Goal: Find specific page/section: Find specific page/section

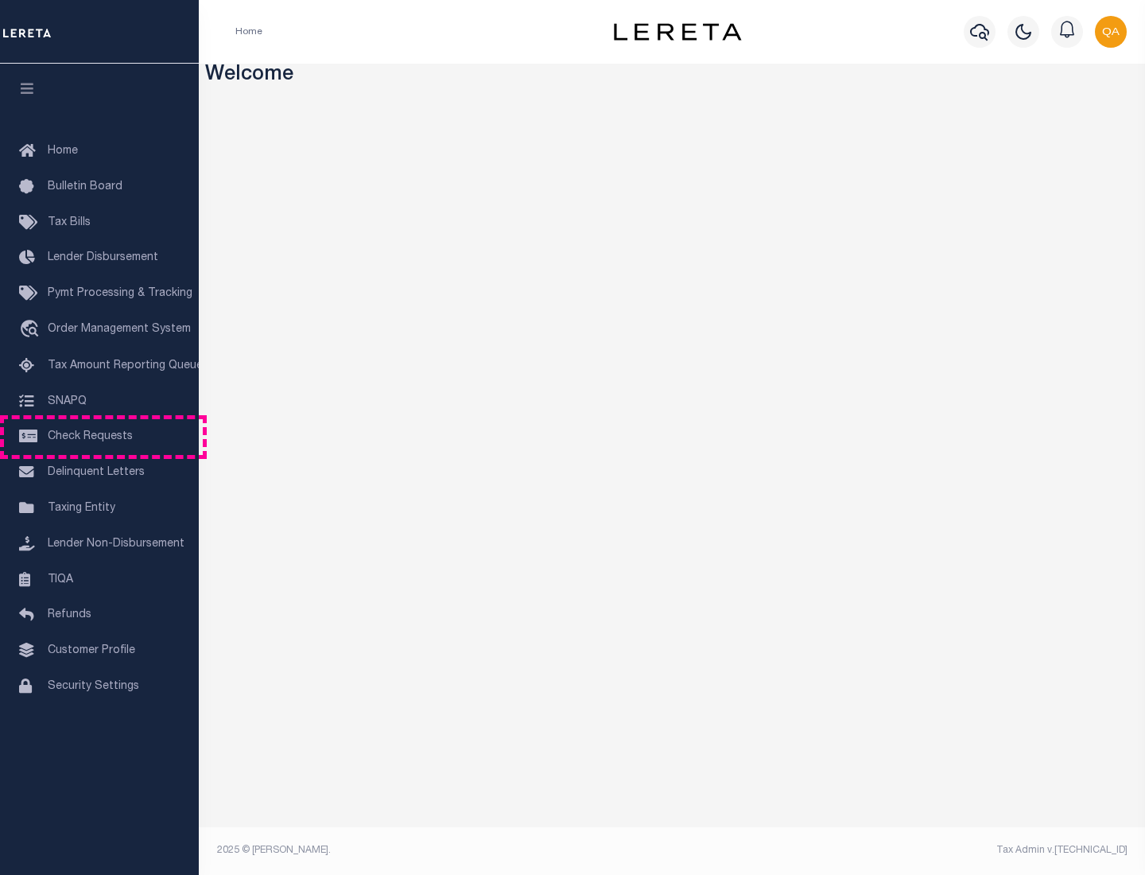
click at [99, 436] on span "Check Requests" at bounding box center [90, 436] width 85 height 11
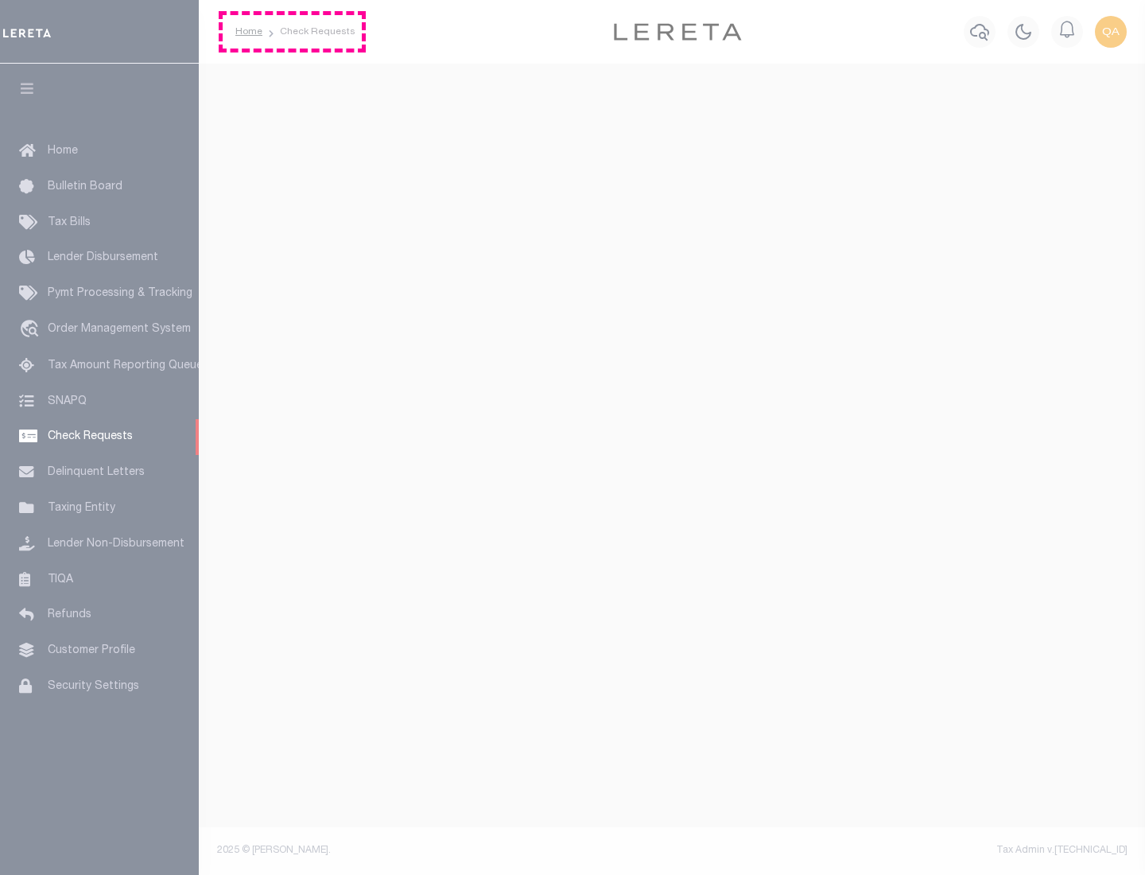
select select "50"
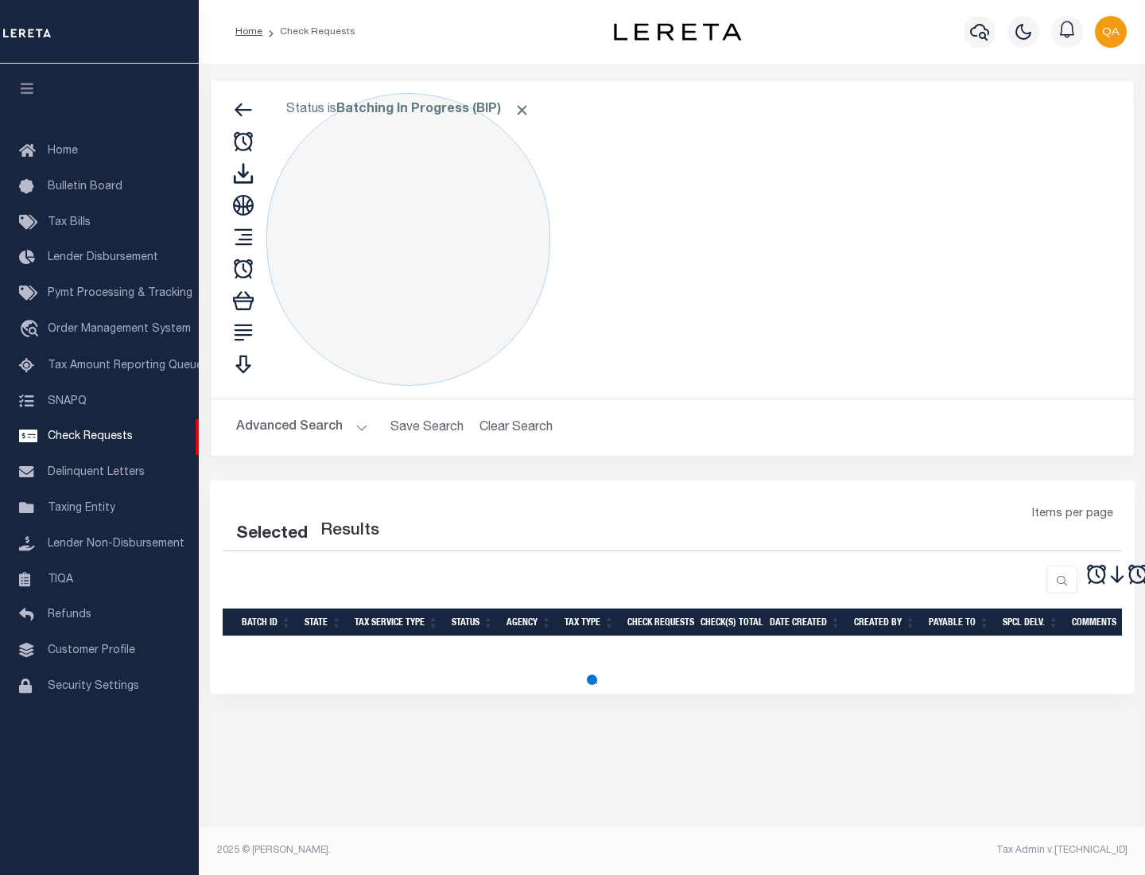
select select "50"
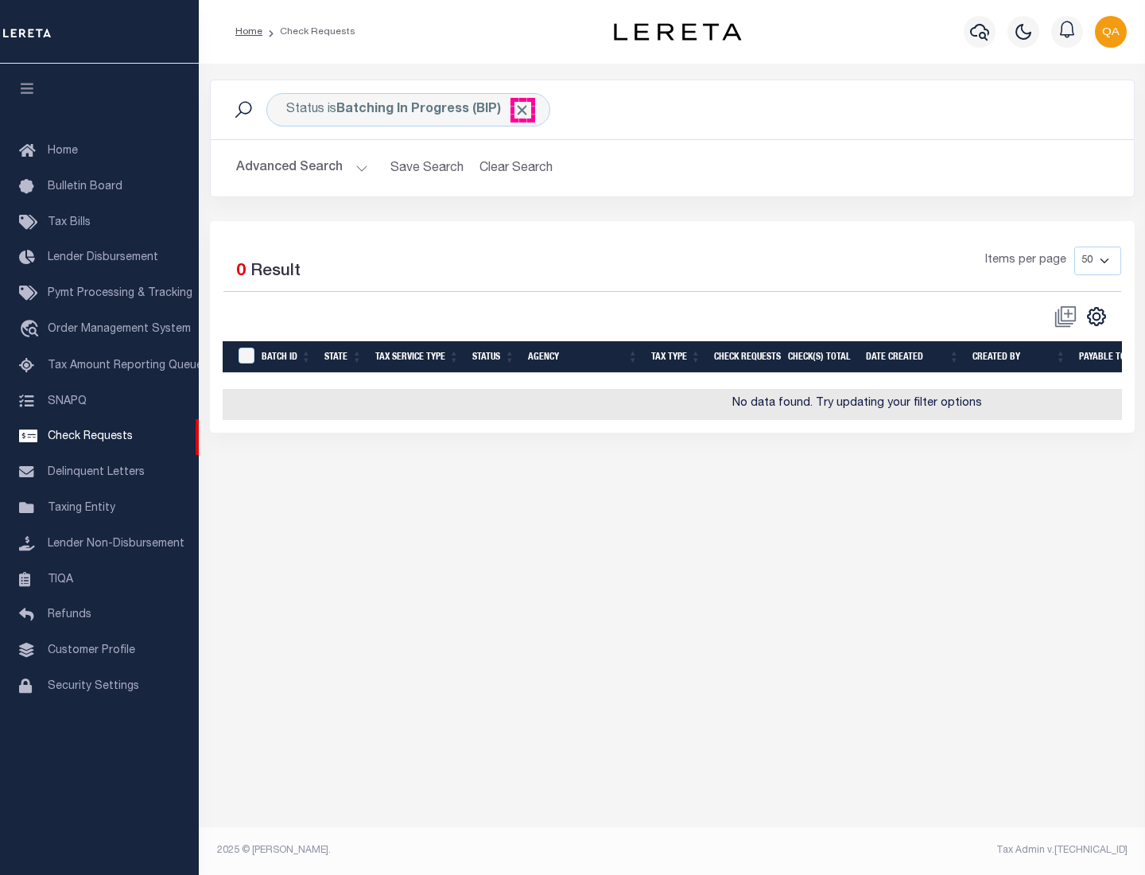
click at [522, 110] on span "Click to Remove" at bounding box center [522, 110] width 17 height 17
